Goal: Find specific page/section: Find specific page/section

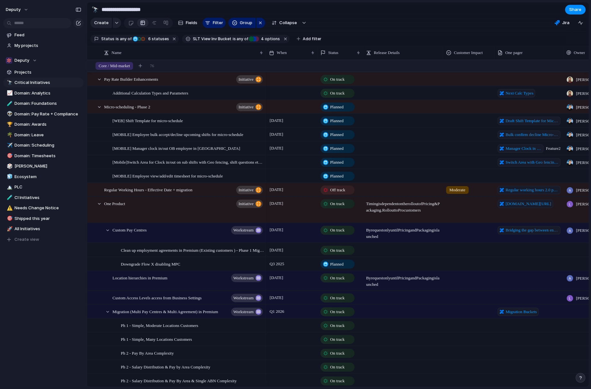
click at [384, 20] on section "Create Fields Filter Group Zoom Collapse Jira" at bounding box center [338, 23] width 502 height 15
click at [55, 157] on span "Domain: Timesheets" at bounding box center [47, 156] width 67 height 6
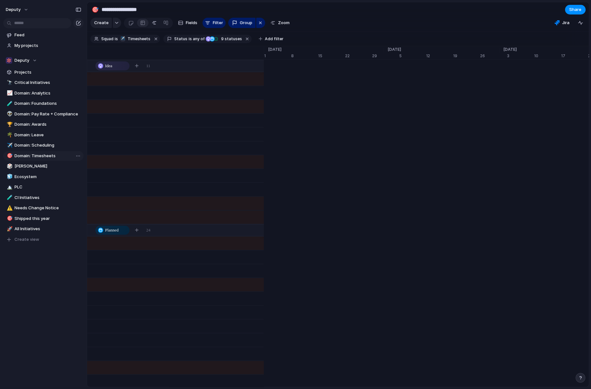
type input "**********"
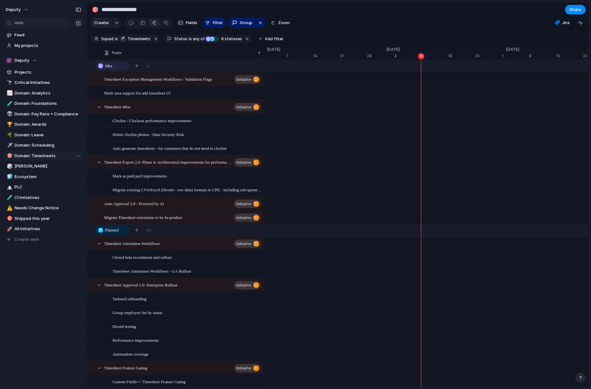
scroll to position [0, 4110]
click at [58, 273] on div "Feed My projects Deputy Projects 🔭 Critical Initiatives 📈 Domain: Analytics 🧪 D…" at bounding box center [43, 148] width 87 height 296
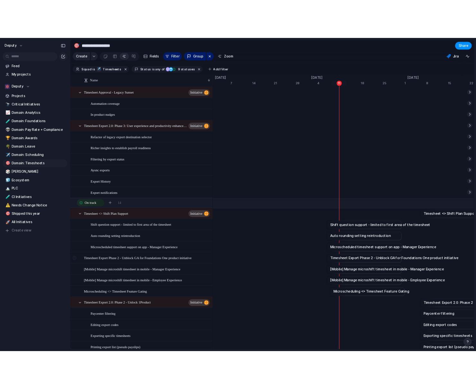
scroll to position [0, 0]
